Goal: Task Accomplishment & Management: Complete application form

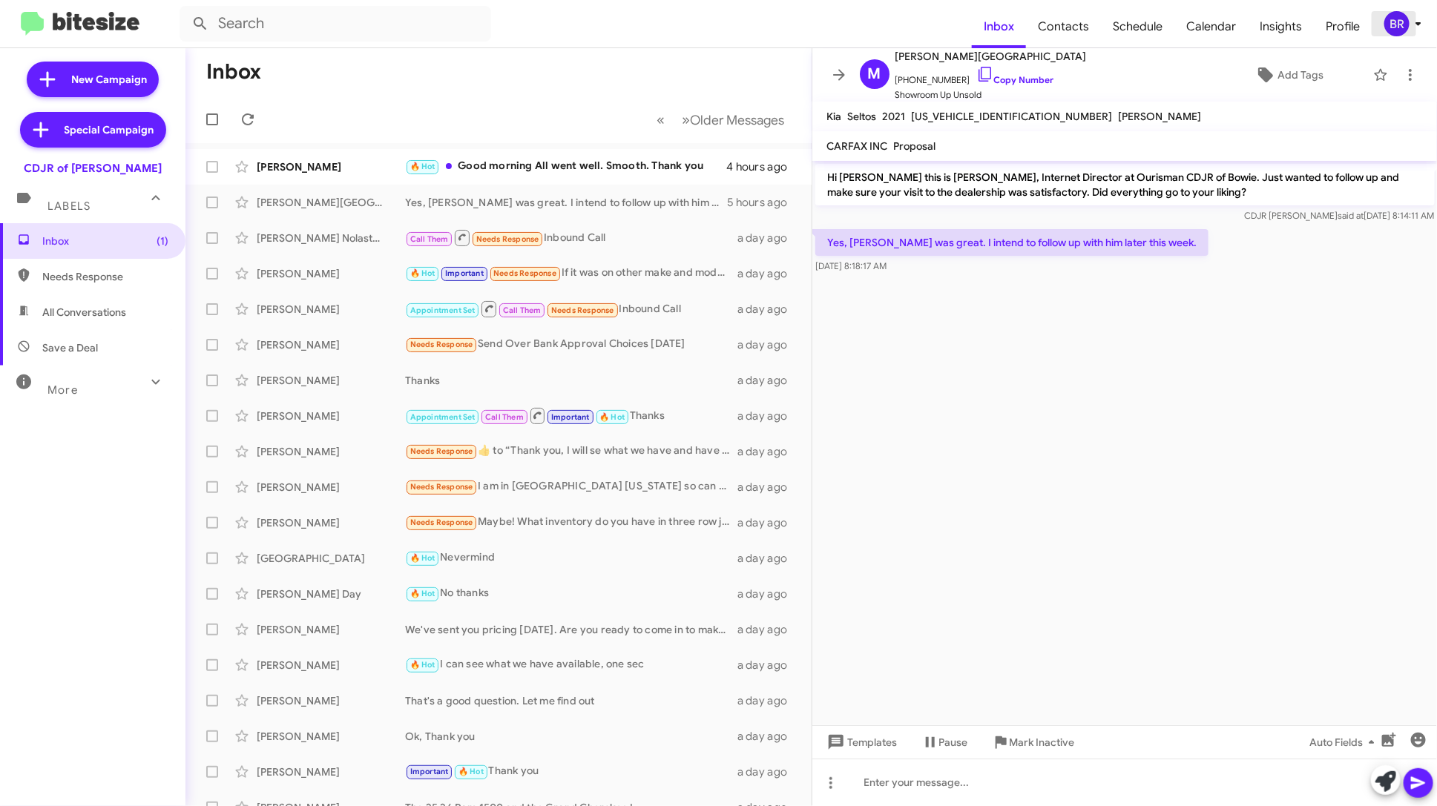
click at [1413, 27] on icon at bounding box center [1419, 24] width 18 height 18
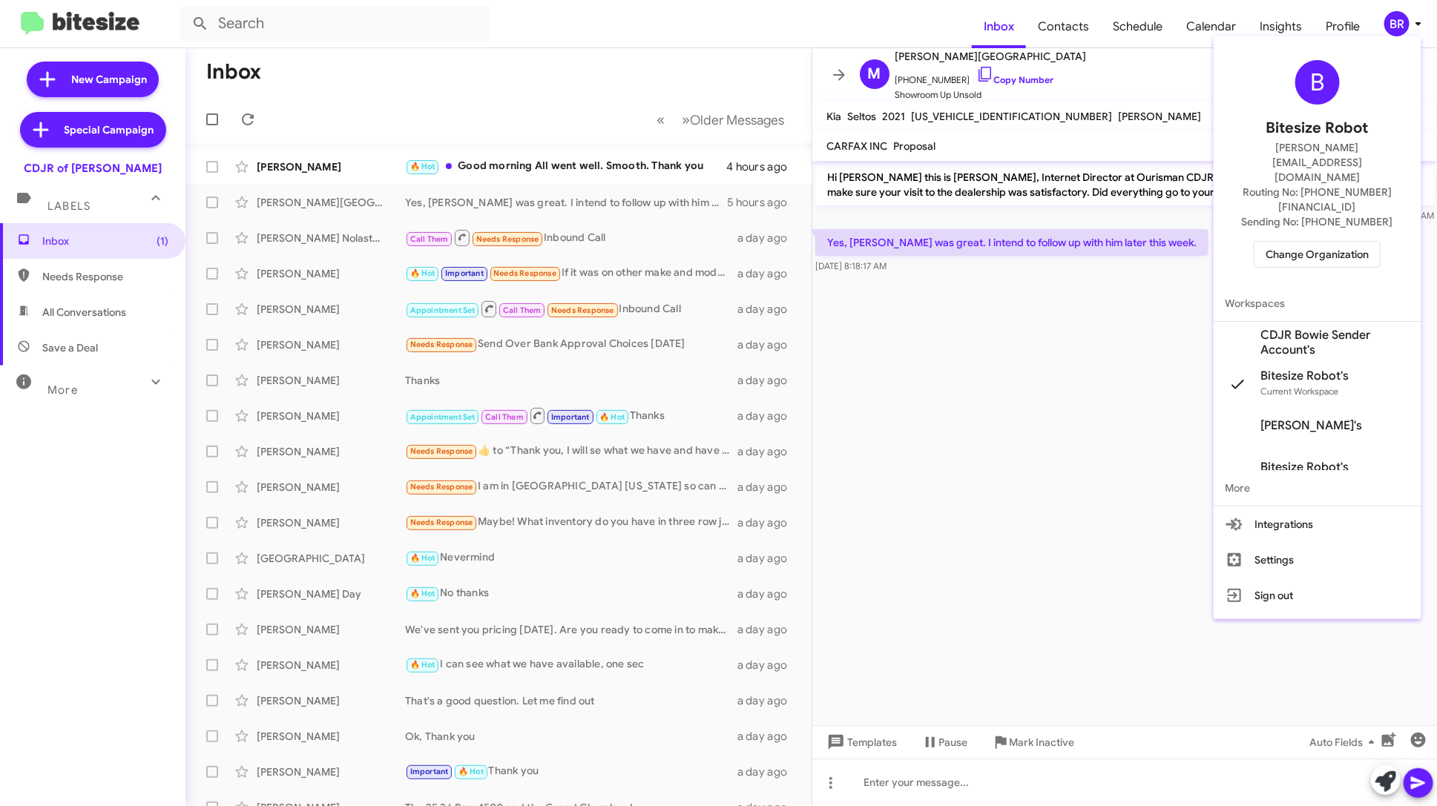
click at [1356, 242] on span "Change Organization" at bounding box center [1317, 254] width 103 height 25
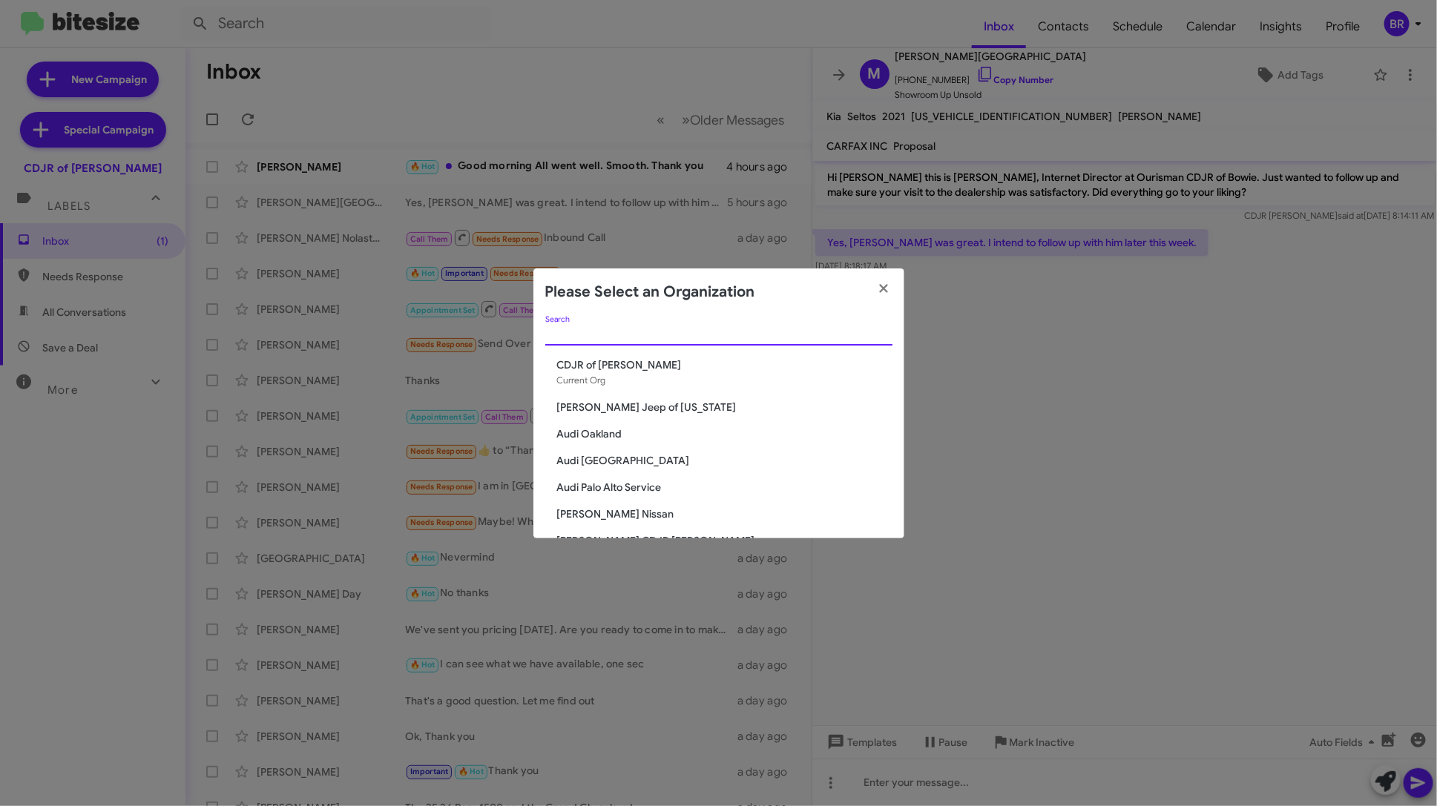
click at [799, 333] on input "Search" at bounding box center [718, 335] width 347 height 12
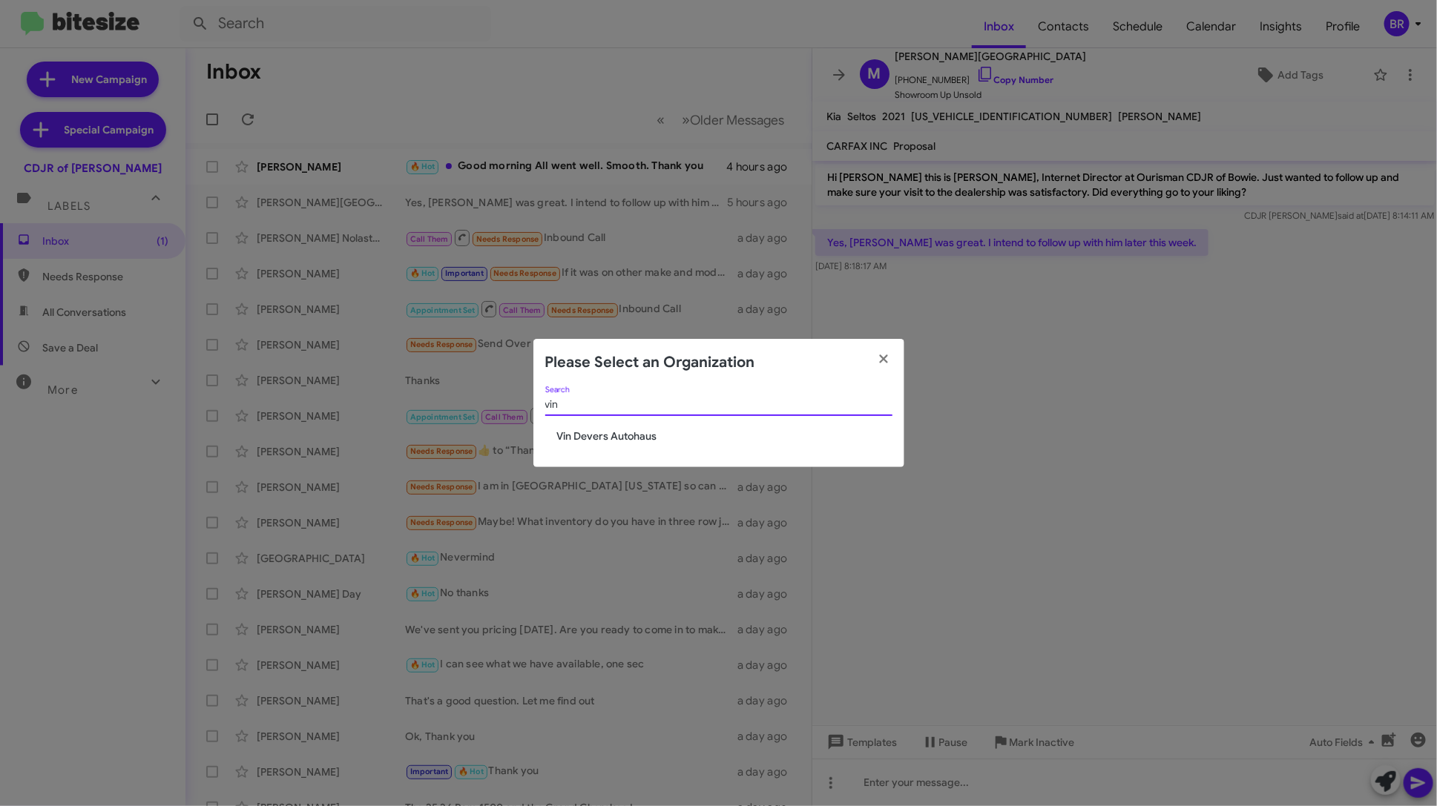
type input "vin"
click at [621, 444] on span "Vin Devers Autohaus" at bounding box center [724, 436] width 335 height 15
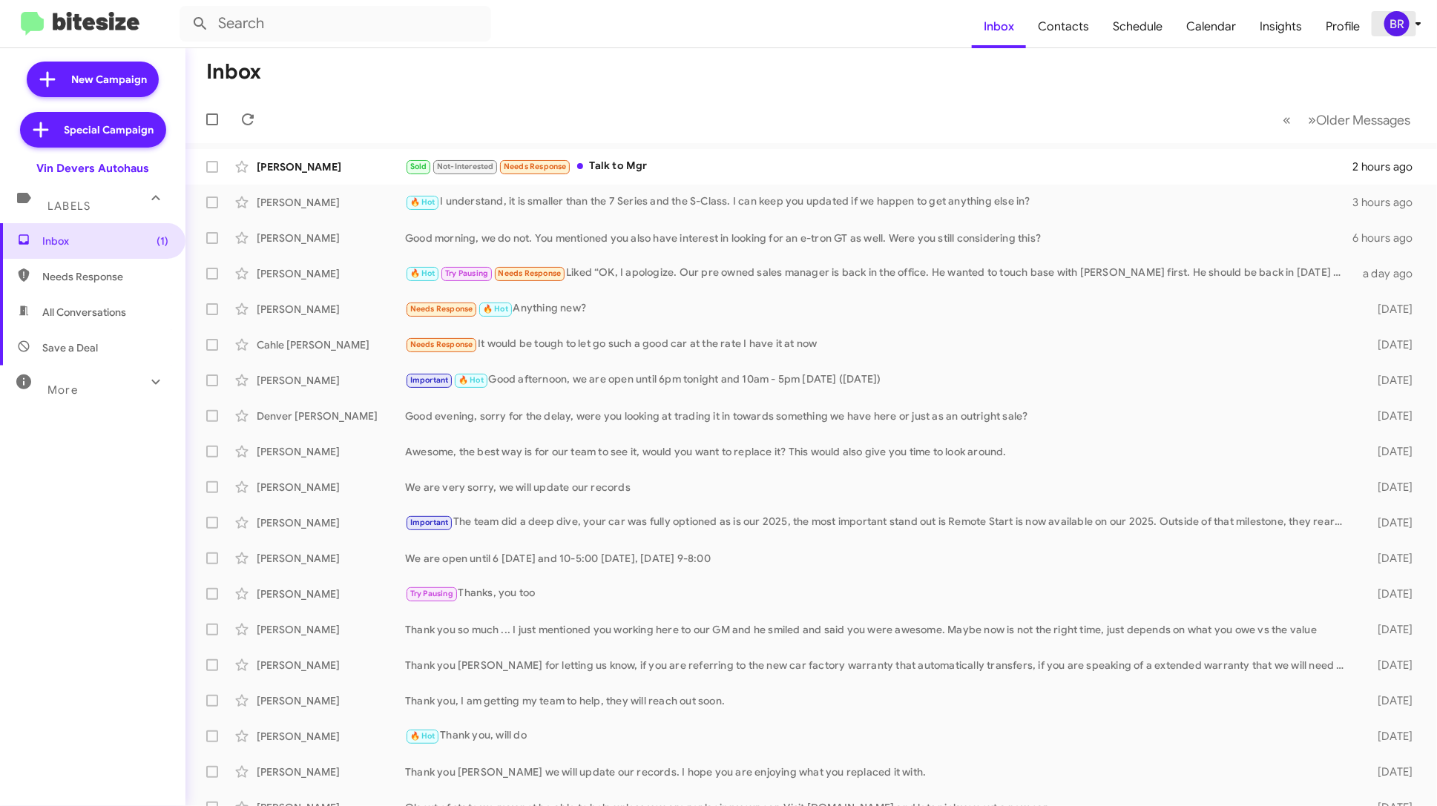
click at [1395, 27] on div "BR" at bounding box center [1396, 23] width 25 height 25
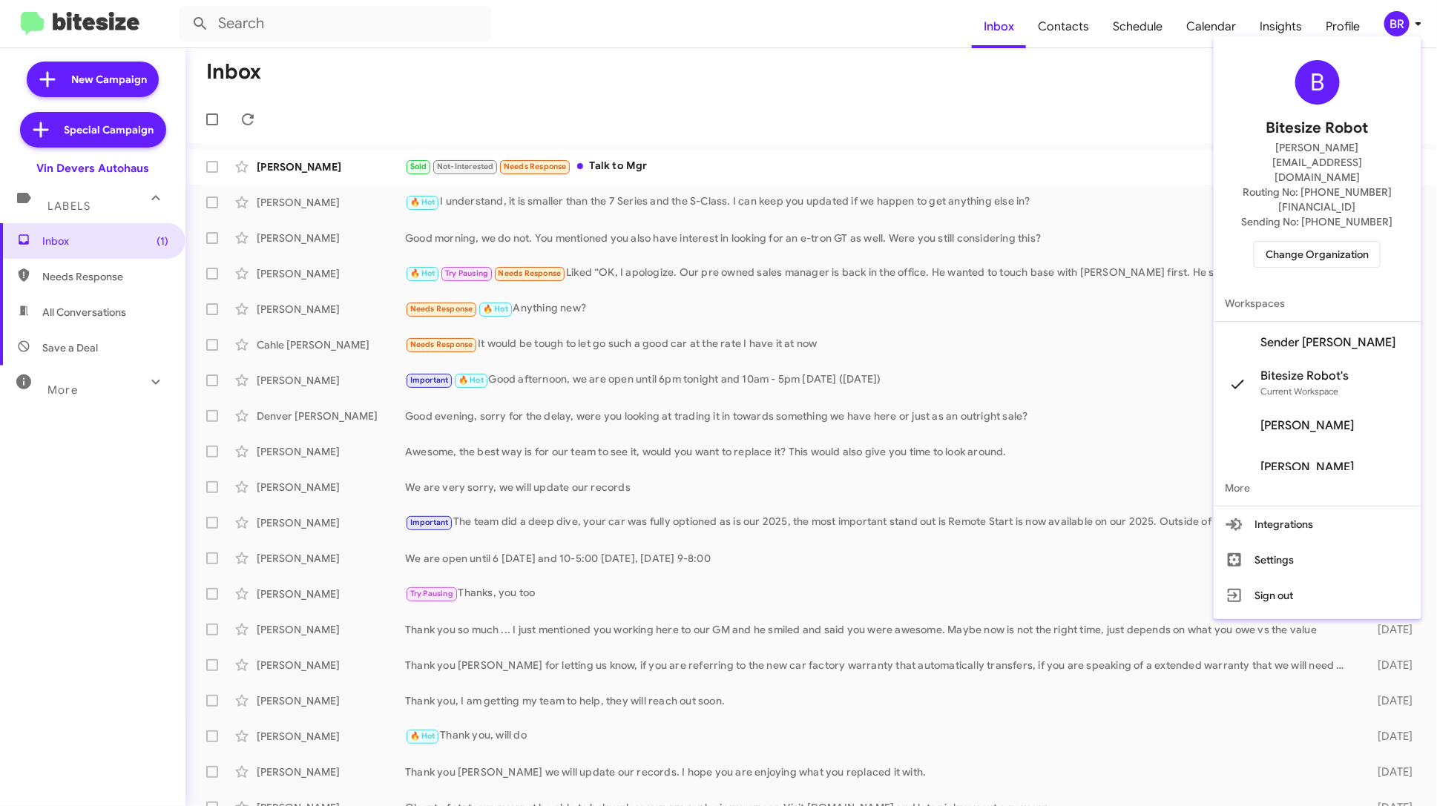
click at [1347, 322] on span "Sender Vin Devers's" at bounding box center [1318, 343] width 208 height 42
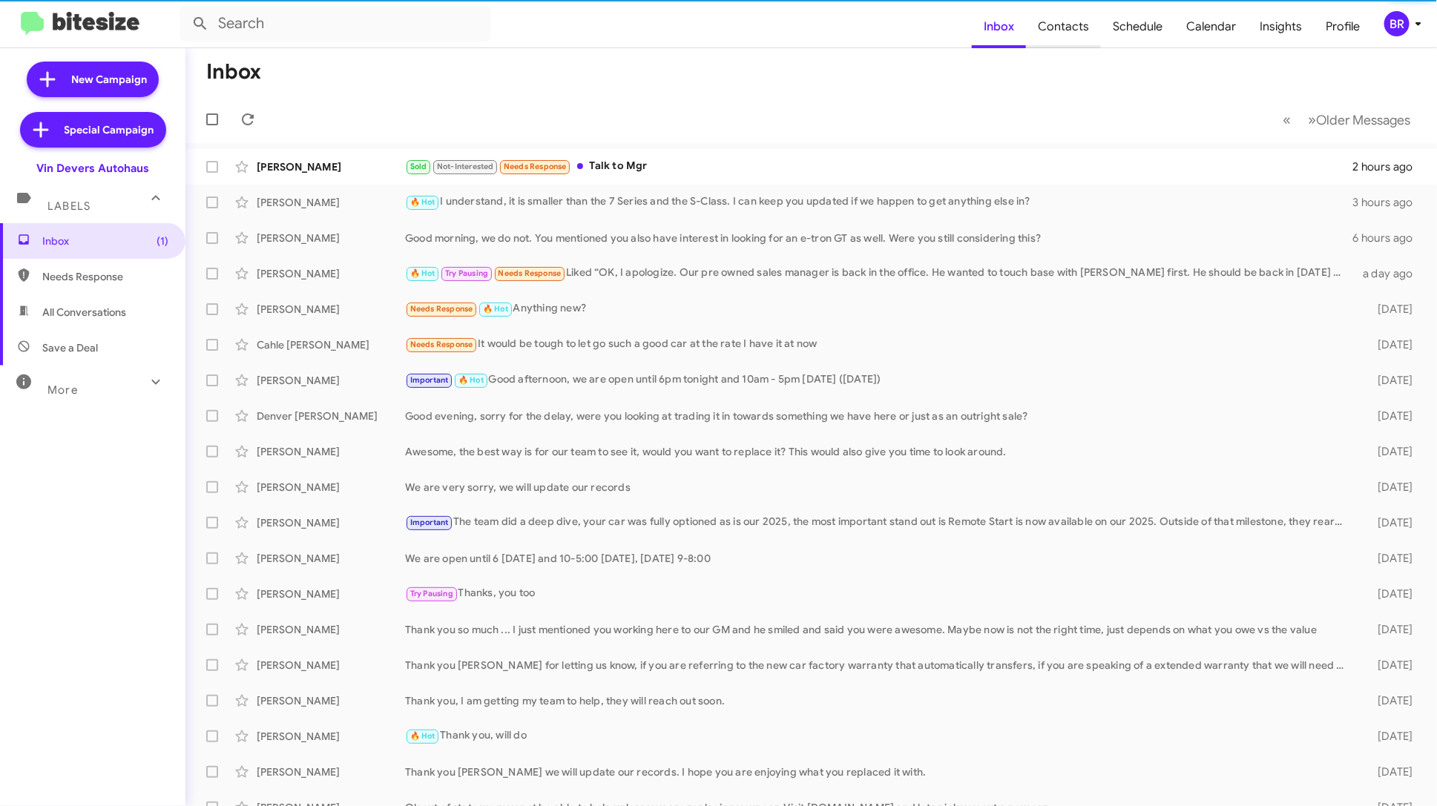
click at [1065, 26] on span "Contacts" at bounding box center [1063, 26] width 75 height 43
type input "in:groups"
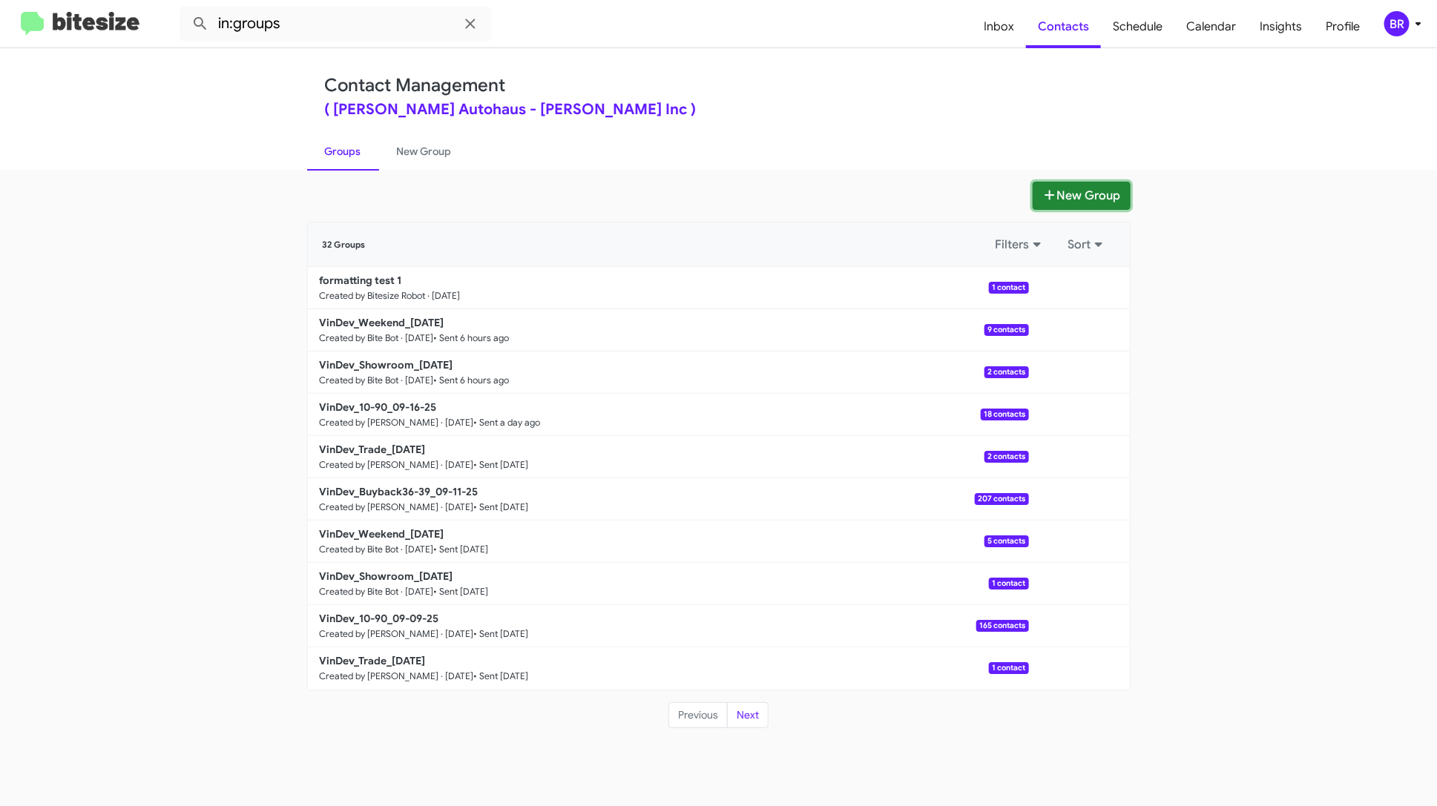
click at [1077, 202] on button "New Group" at bounding box center [1082, 196] width 98 height 28
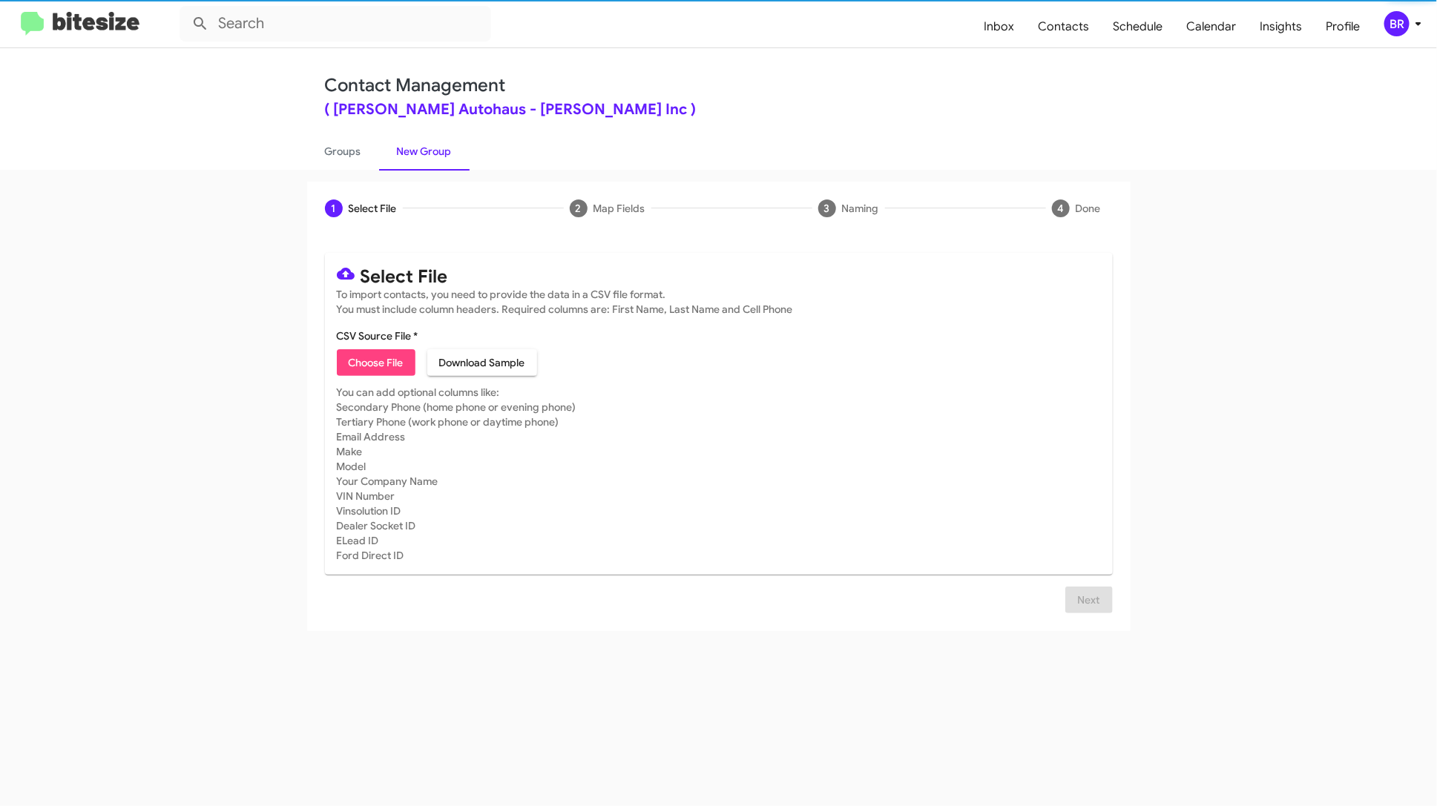
click at [384, 364] on span "Choose File" at bounding box center [376, 362] width 55 height 27
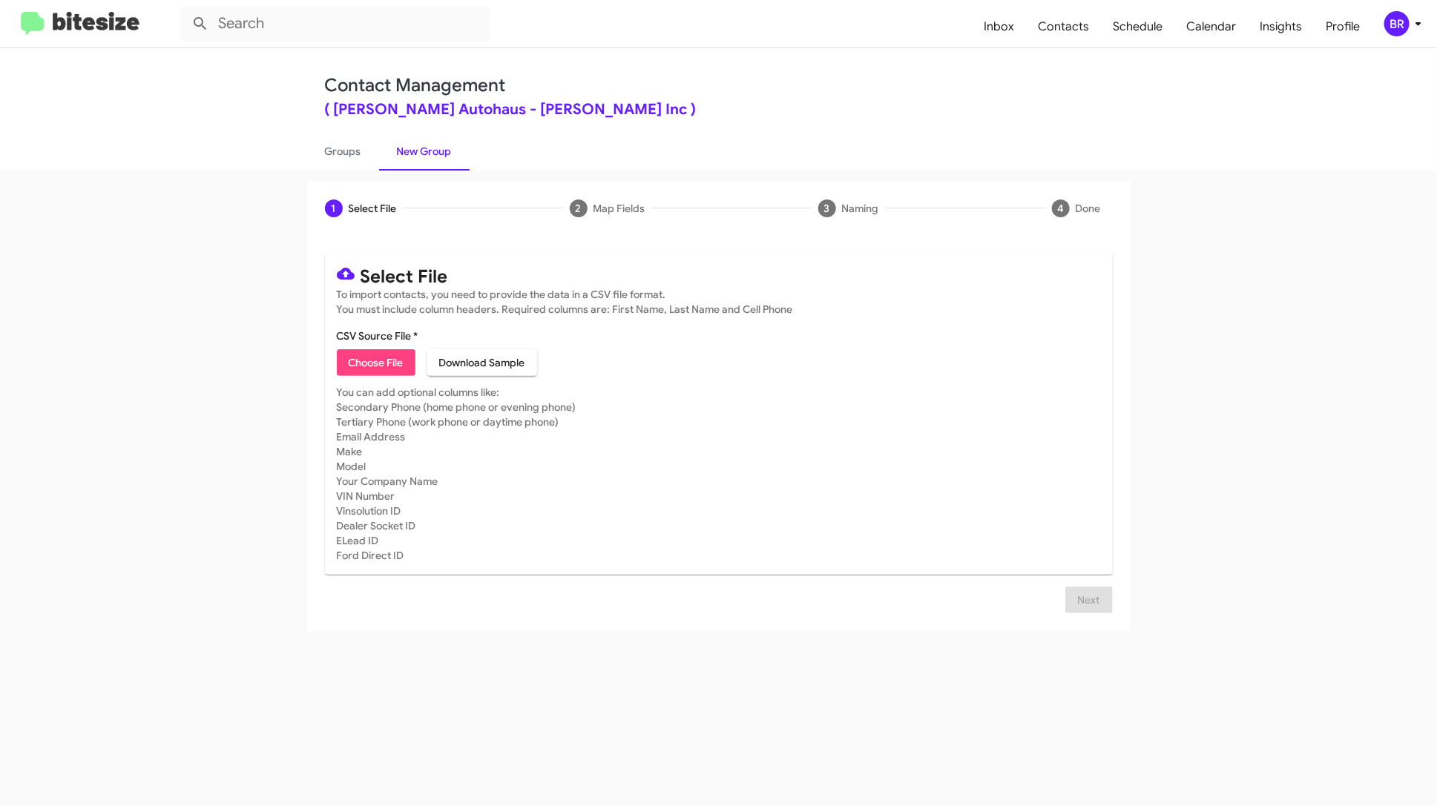
type input "VinDevers_Opt2_091725 - JeksOpts"
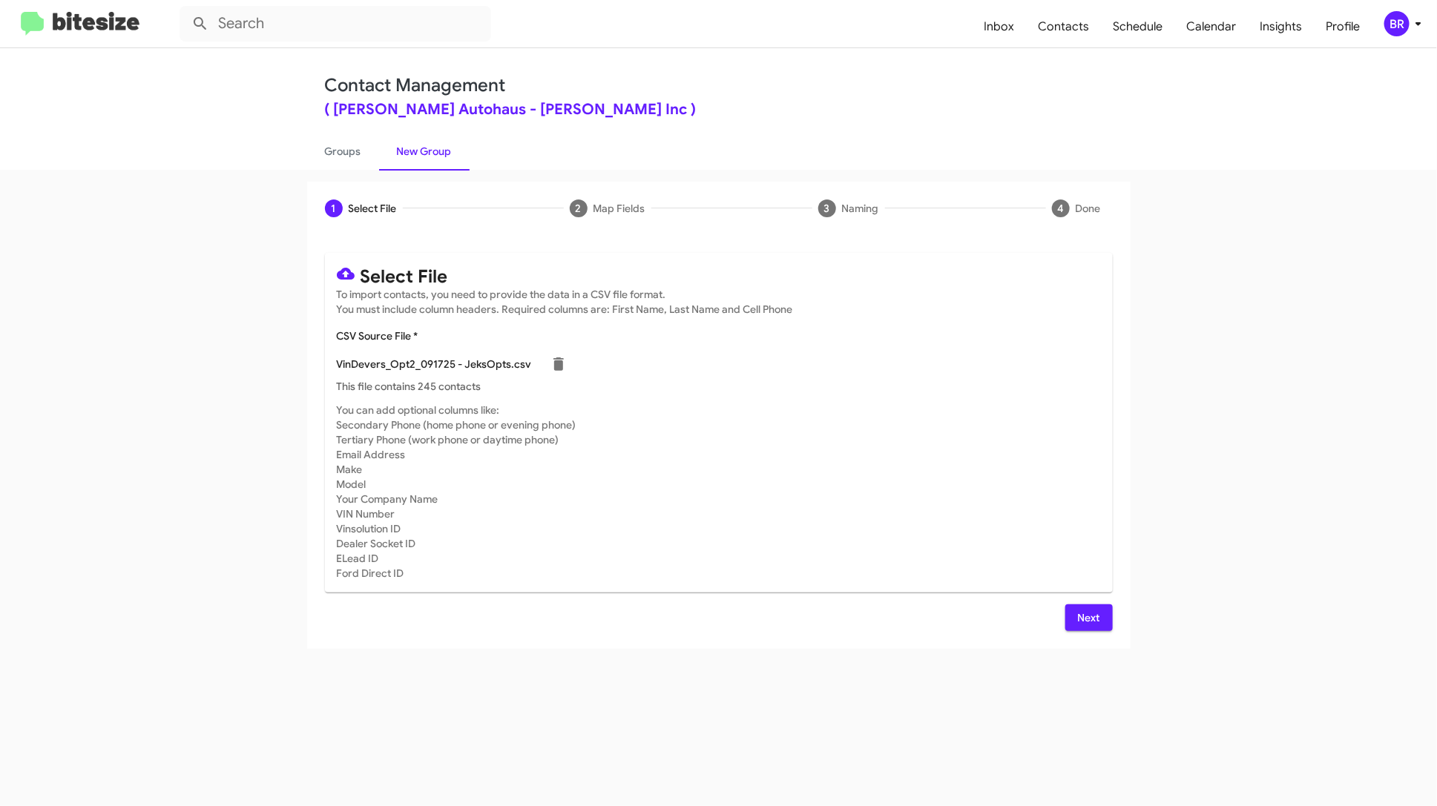
click at [1082, 624] on span "Next" at bounding box center [1089, 618] width 24 height 27
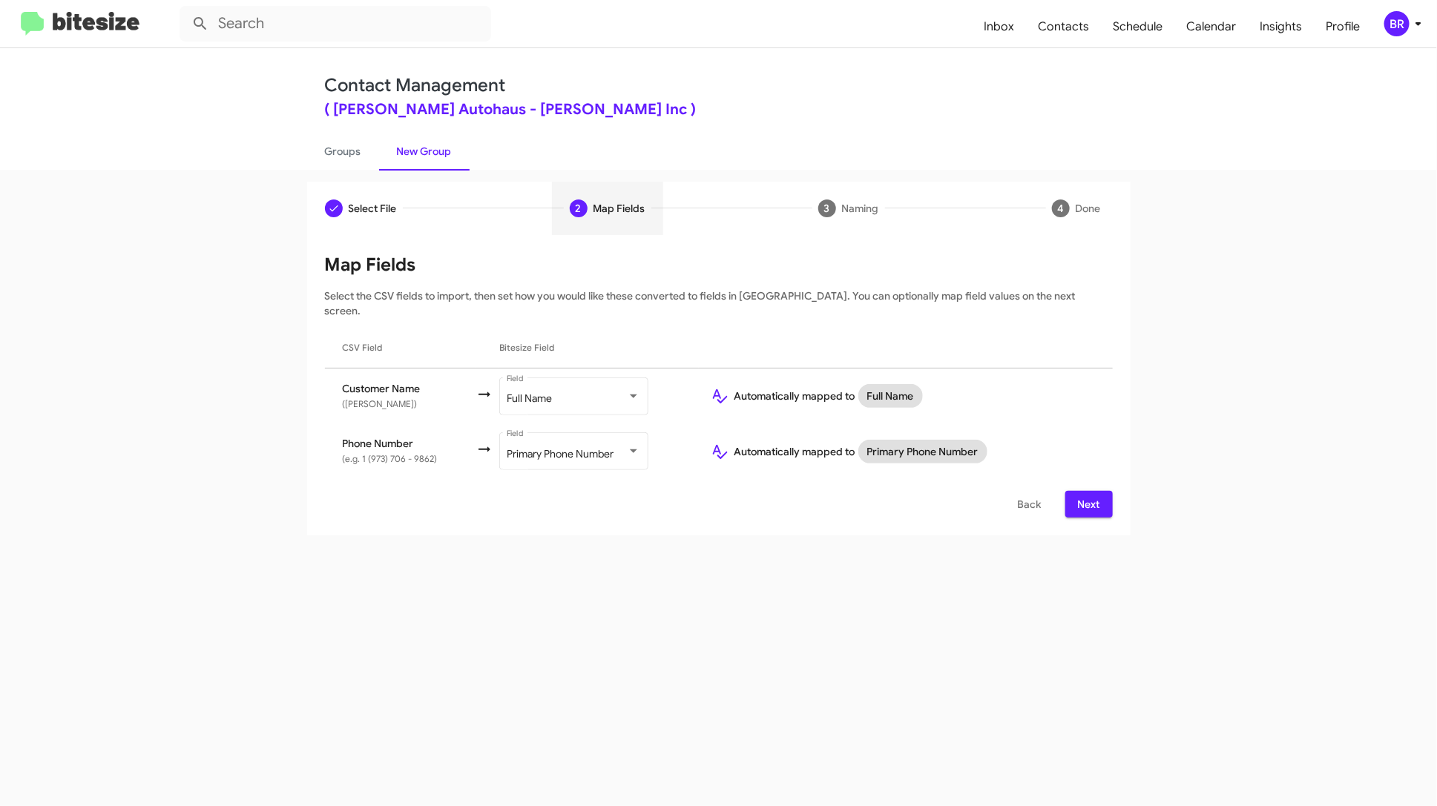
click at [1102, 493] on button "Next" at bounding box center [1088, 504] width 47 height 27
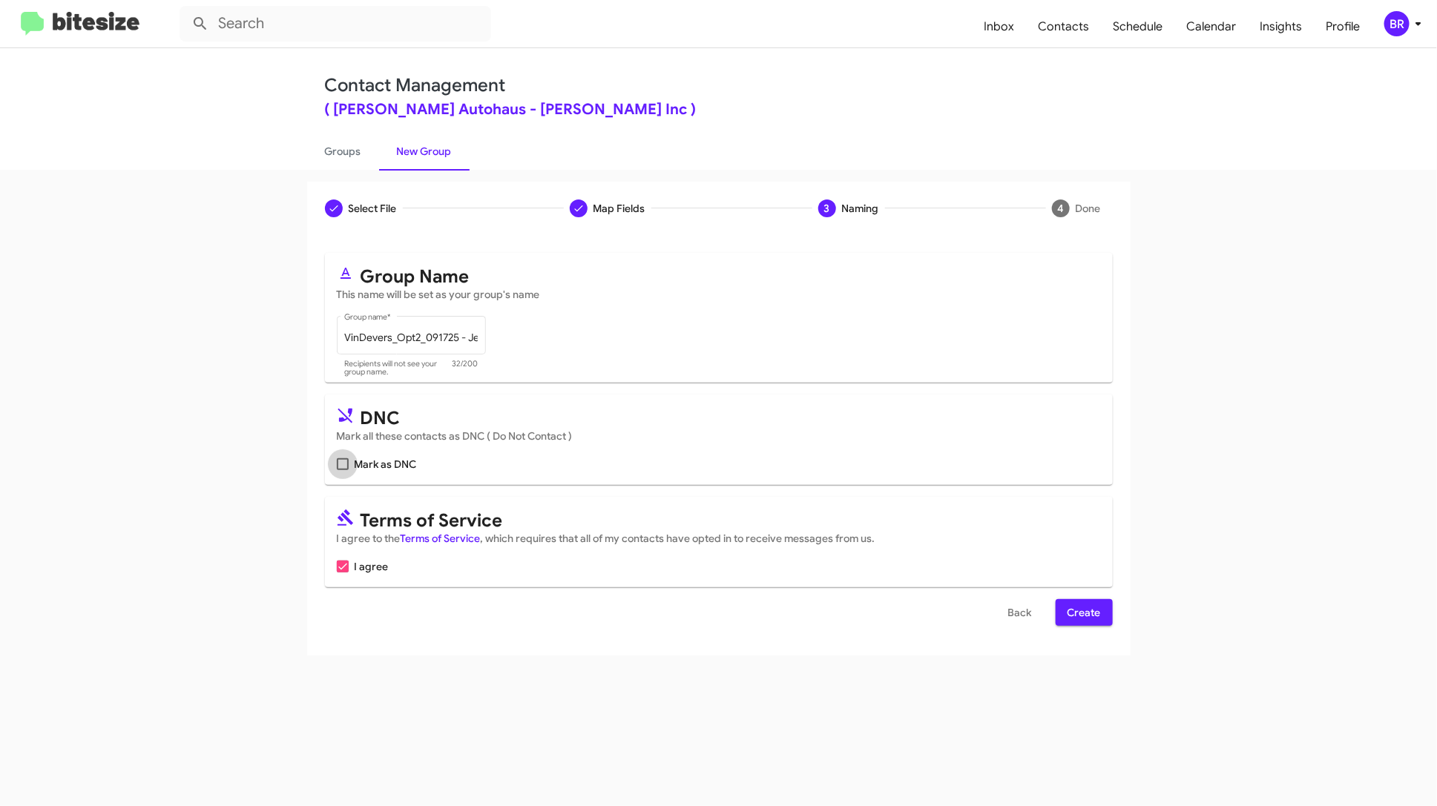
click at [398, 468] on span "Mark as DNC" at bounding box center [386, 465] width 62 height 18
click at [343, 470] on input "Mark as DNC" at bounding box center [342, 470] width 1 height 1
checkbox input "true"
click at [1089, 618] on span "Create" at bounding box center [1084, 612] width 33 height 27
